Goal: Task Accomplishment & Management: Manage account settings

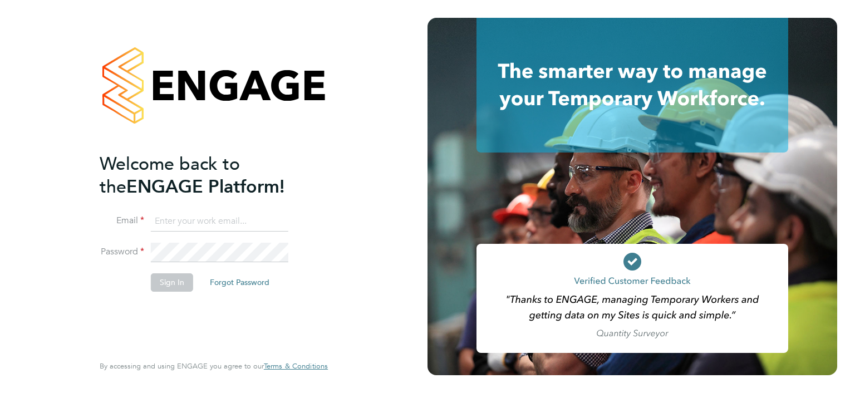
type input "Hanne.Barton@vistry.co.uk"
drag, startPoint x: 171, startPoint y: 284, endPoint x: 313, endPoint y: 264, distance: 143.2
click at [172, 284] on button "Sign In" at bounding box center [172, 282] width 42 height 18
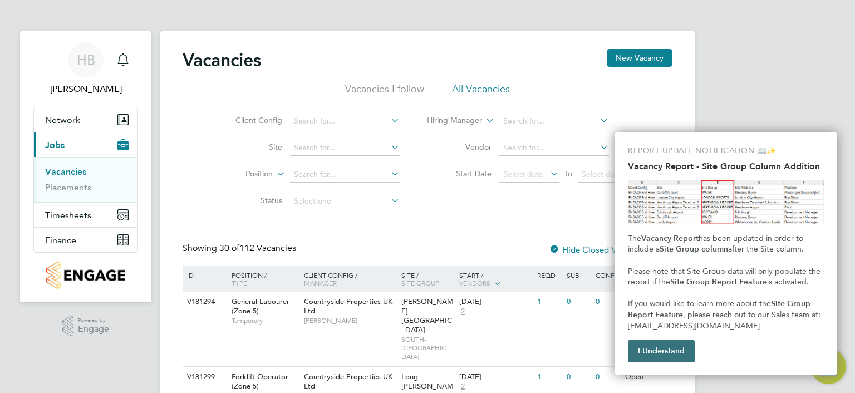
click at [663, 349] on button "I Understand" at bounding box center [661, 351] width 67 height 22
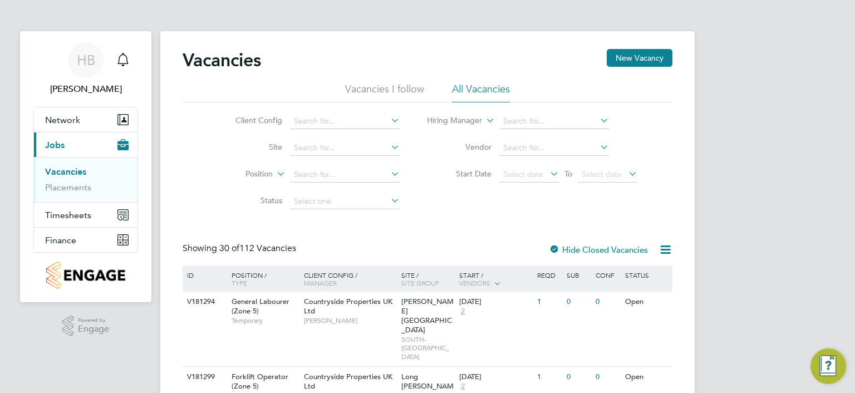
click at [828, 367] on img "Engage Resource Center" at bounding box center [828, 366] width 36 height 36
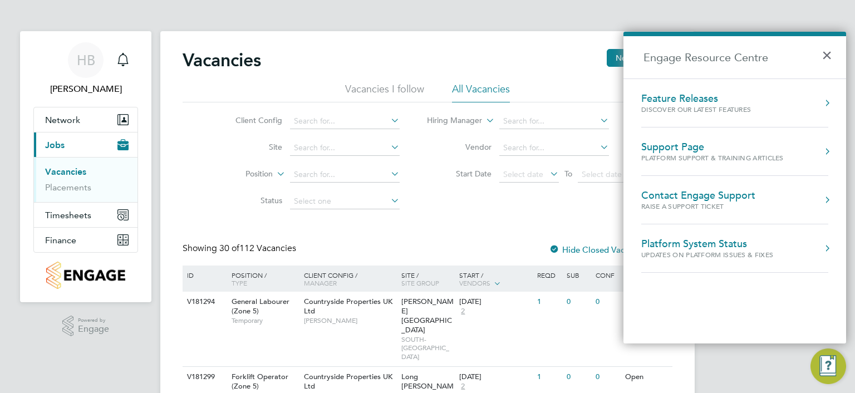
click at [729, 62] on h2 "Engage Resource Centre" at bounding box center [734, 57] width 223 height 42
click at [823, 51] on button "×" at bounding box center [829, 52] width 16 height 24
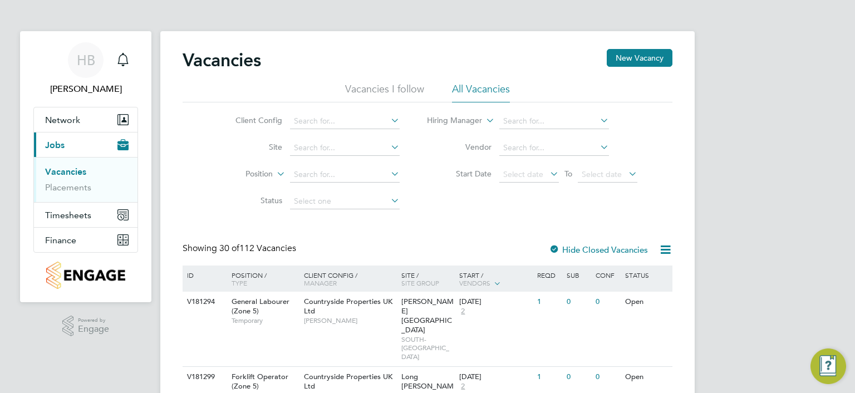
click at [826, 369] on img "Engage Resource Center" at bounding box center [828, 366] width 36 height 36
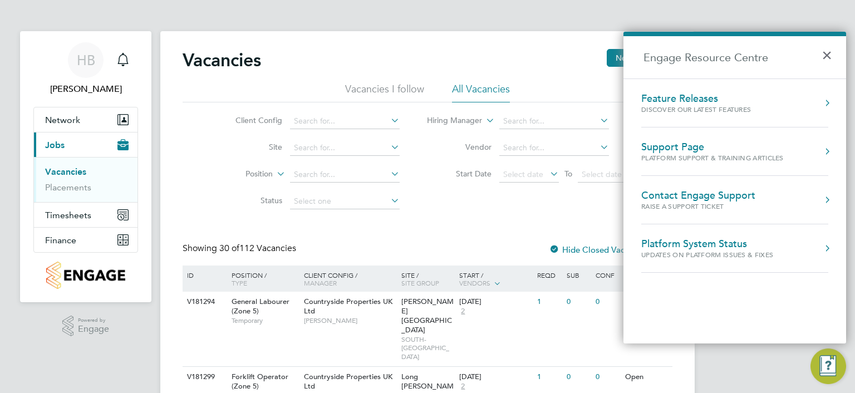
click at [824, 150] on button "Engage Resource Centre" at bounding box center [826, 151] width 11 height 11
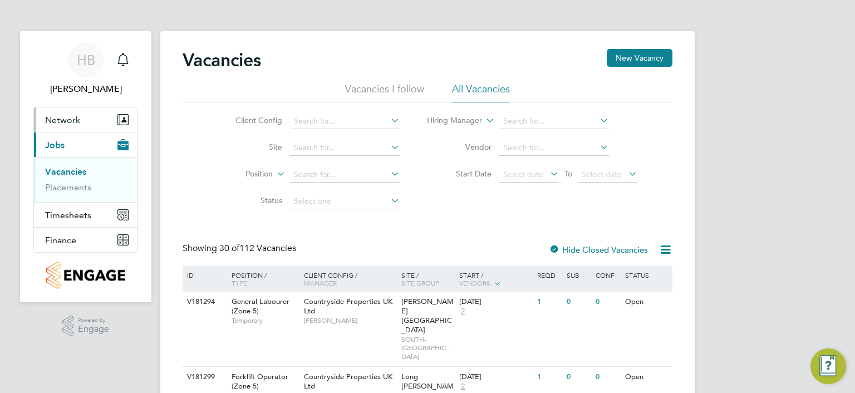
click at [60, 117] on span "Network" at bounding box center [62, 120] width 35 height 11
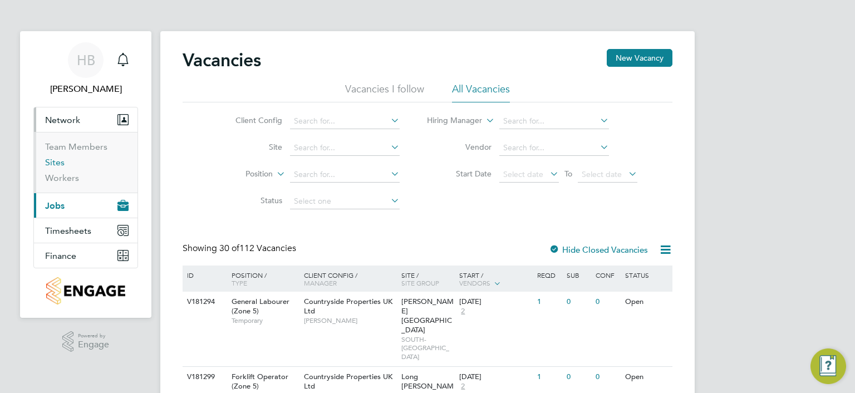
click at [51, 160] on link "Sites" at bounding box center [54, 162] width 19 height 11
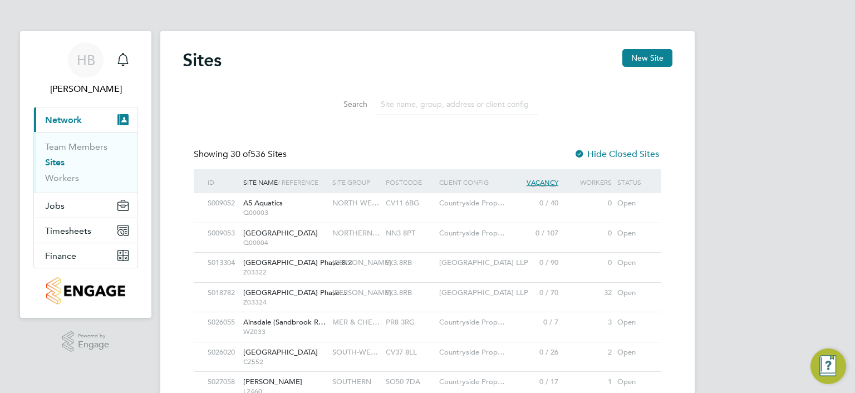
click at [396, 103] on input at bounding box center [456, 104] width 162 height 22
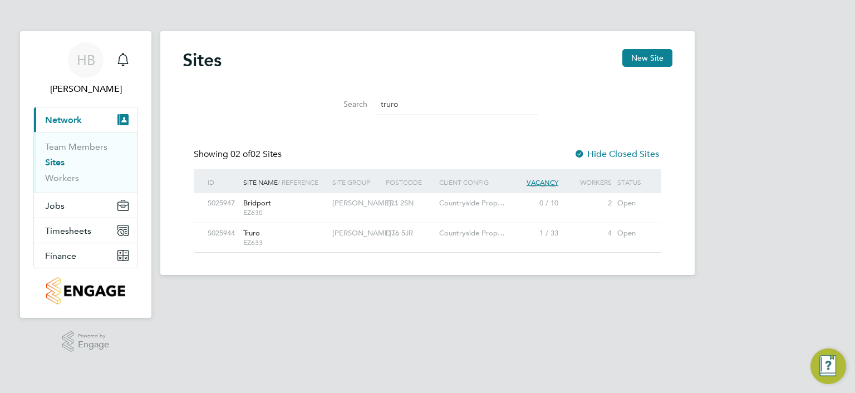
type input "truro"
click at [221, 233] on div "S025944" at bounding box center [223, 233] width 36 height 21
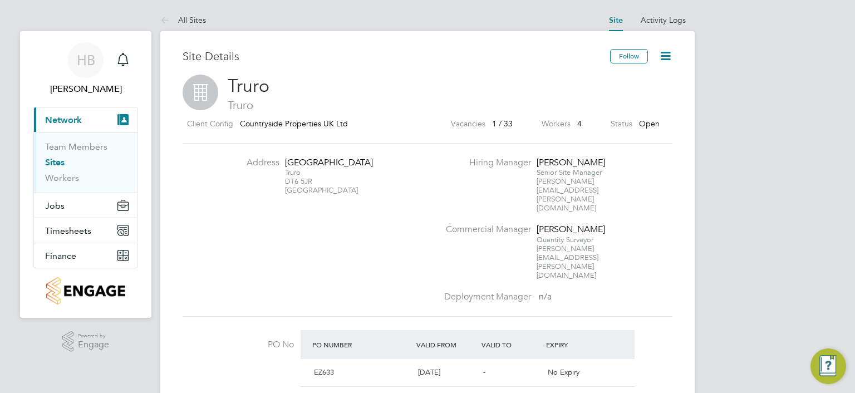
click at [665, 55] on icon at bounding box center [665, 56] width 14 height 14
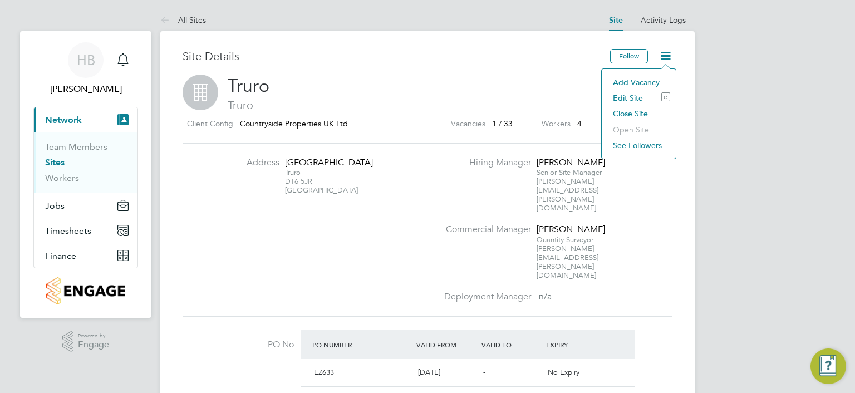
click at [628, 95] on li "Edit Site e" at bounding box center [638, 98] width 63 height 16
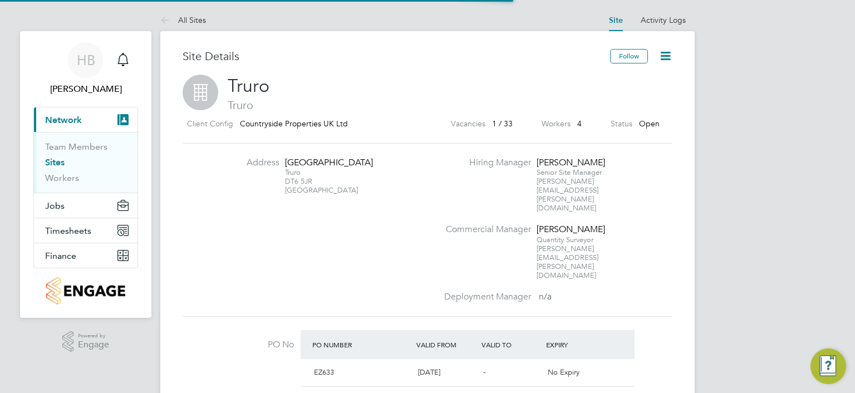
type input "United Kingdom"
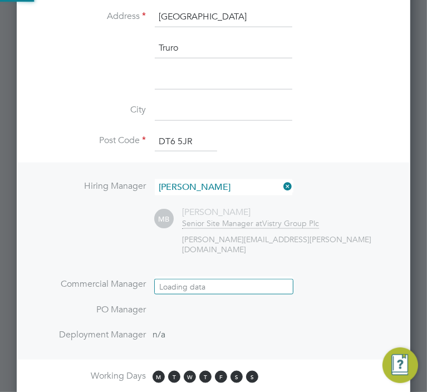
scroll to position [1302, 394]
drag, startPoint x: 215, startPoint y: 271, endPoint x: 159, endPoint y: 269, distance: 56.8
click at [159, 277] on input at bounding box center [223, 285] width 137 height 16
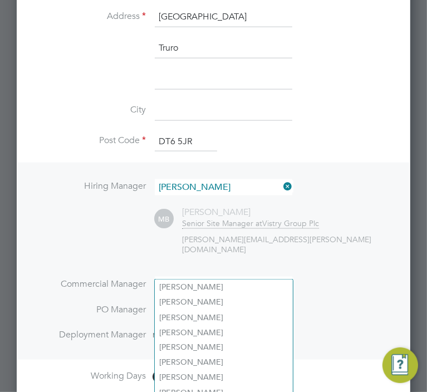
click at [320, 277] on li "Commercial Manager" at bounding box center [213, 290] width 358 height 27
click at [172, 277] on input at bounding box center [223, 285] width 137 height 16
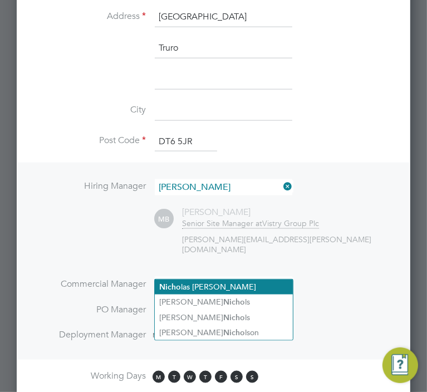
click at [186, 282] on li "Nicho las Cole" at bounding box center [224, 286] width 138 height 15
type input "Nicholas Cole"
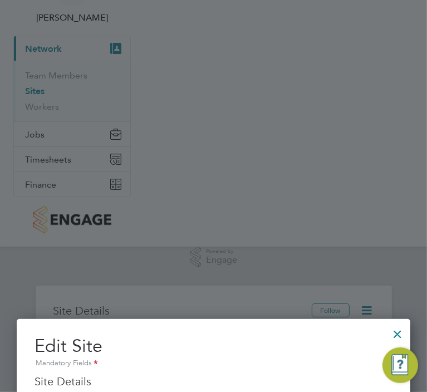
scroll to position [0, 0]
